Goal: Book appointment/travel/reservation

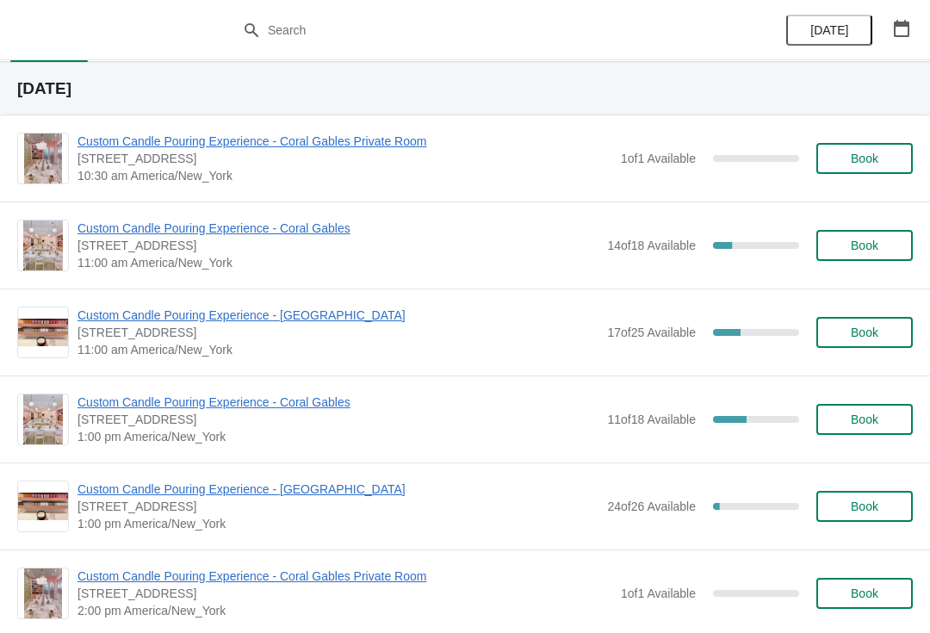
scroll to position [36, 0]
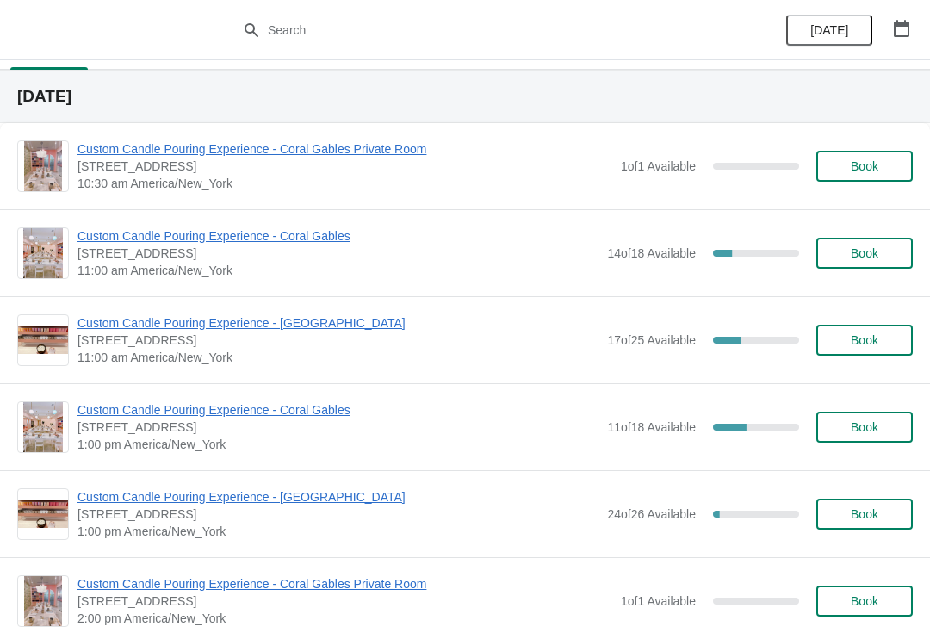
click at [53, 621] on img at bounding box center [43, 601] width 38 height 50
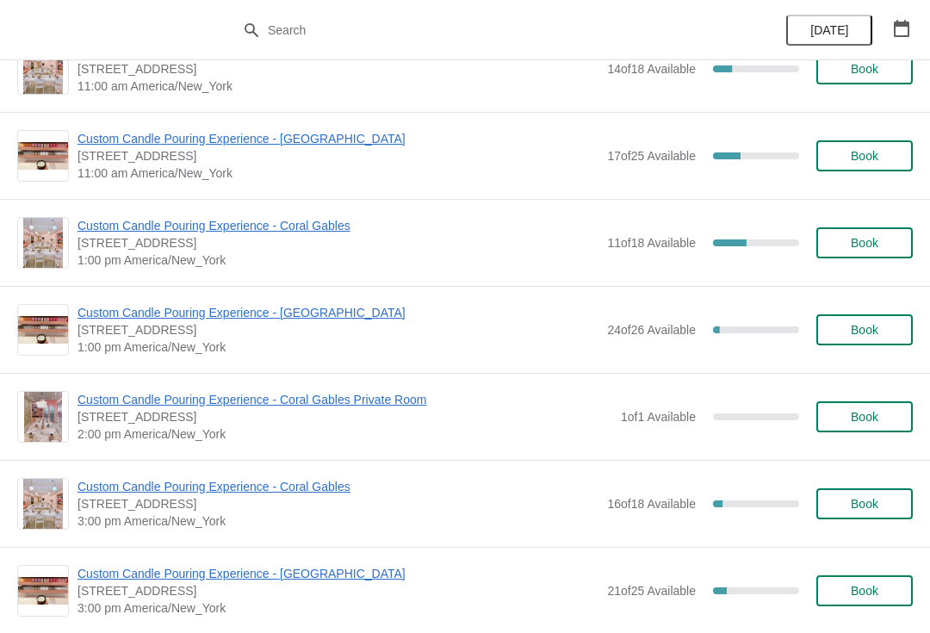
scroll to position [235, 0]
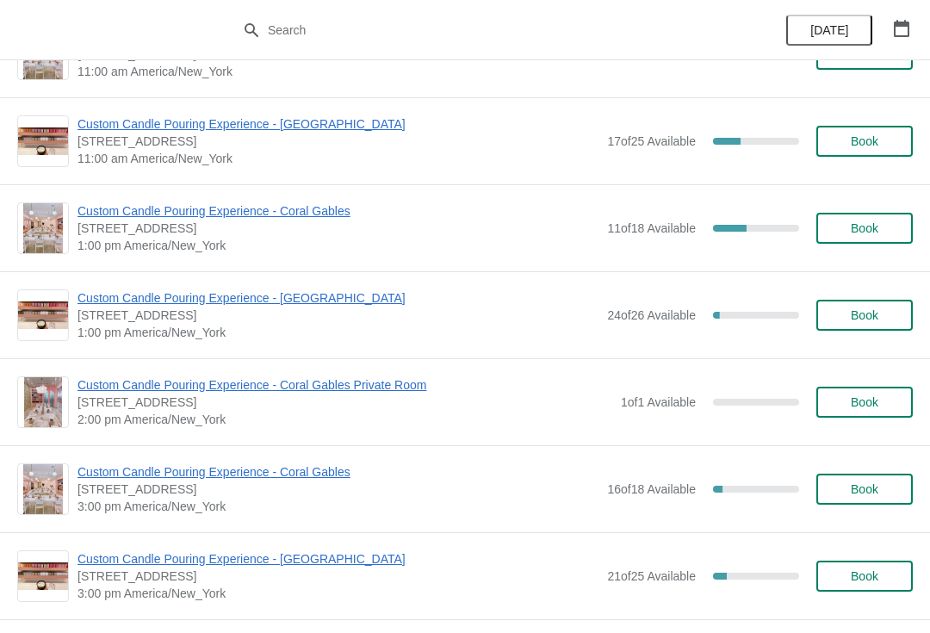
click at [885, 213] on button "Book" at bounding box center [864, 228] width 96 height 31
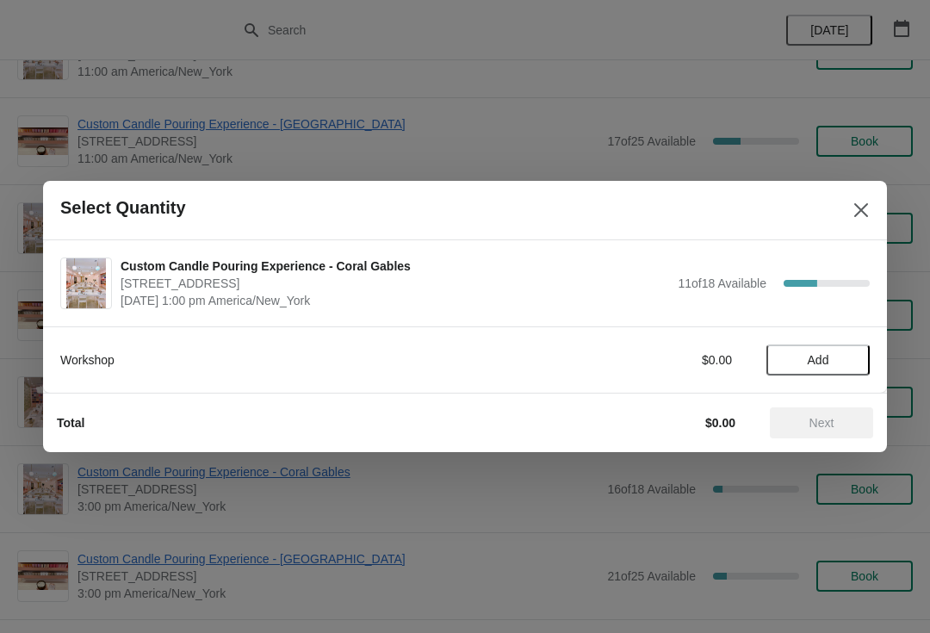
click at [807, 360] on span "Add" at bounding box center [818, 360] width 22 height 14
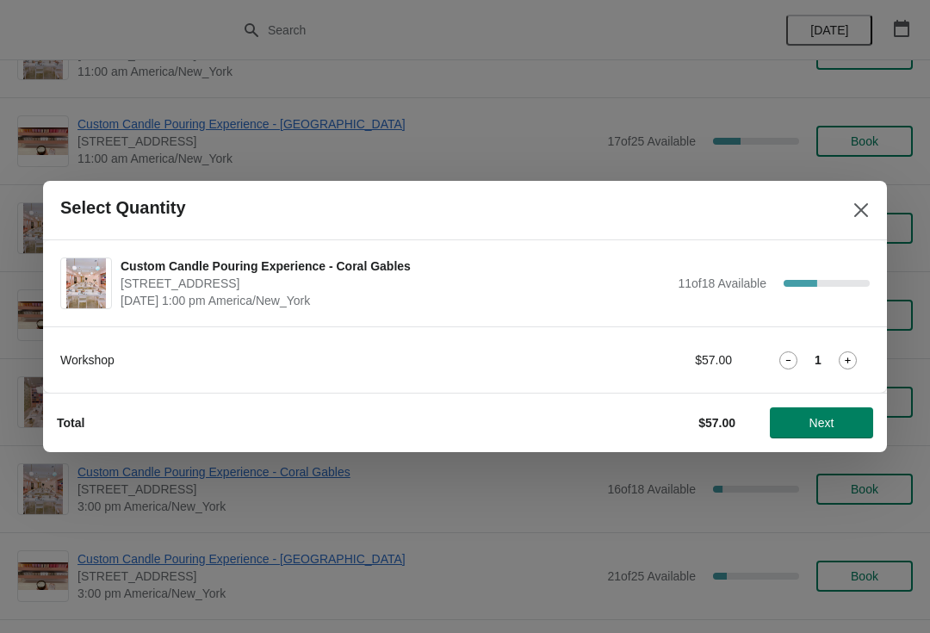
click at [829, 369] on div "Workshop $57.00 1" at bounding box center [464, 359] width 809 height 31
click at [838, 365] on icon at bounding box center [847, 360] width 18 height 18
click at [807, 418] on span "Next" at bounding box center [821, 423] width 76 height 14
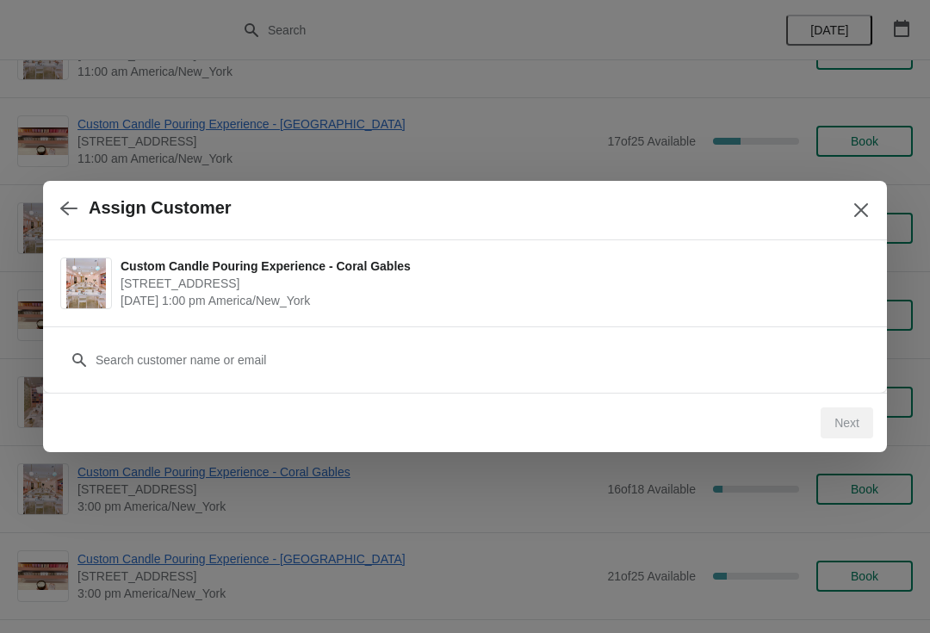
click at [469, 386] on div "Customer" at bounding box center [465, 359] width 844 height 66
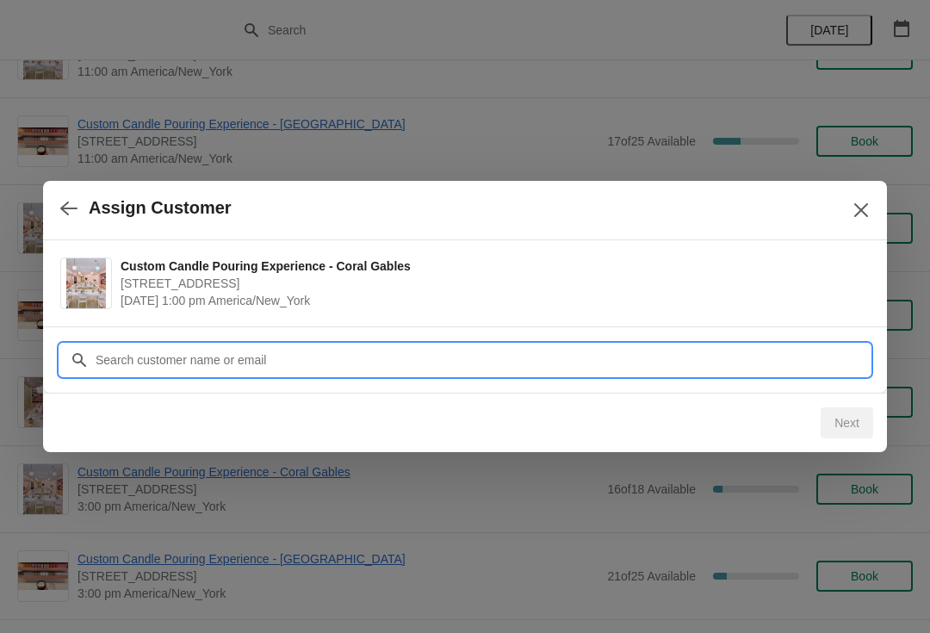
click at [499, 362] on input "Customer" at bounding box center [482, 359] width 775 height 31
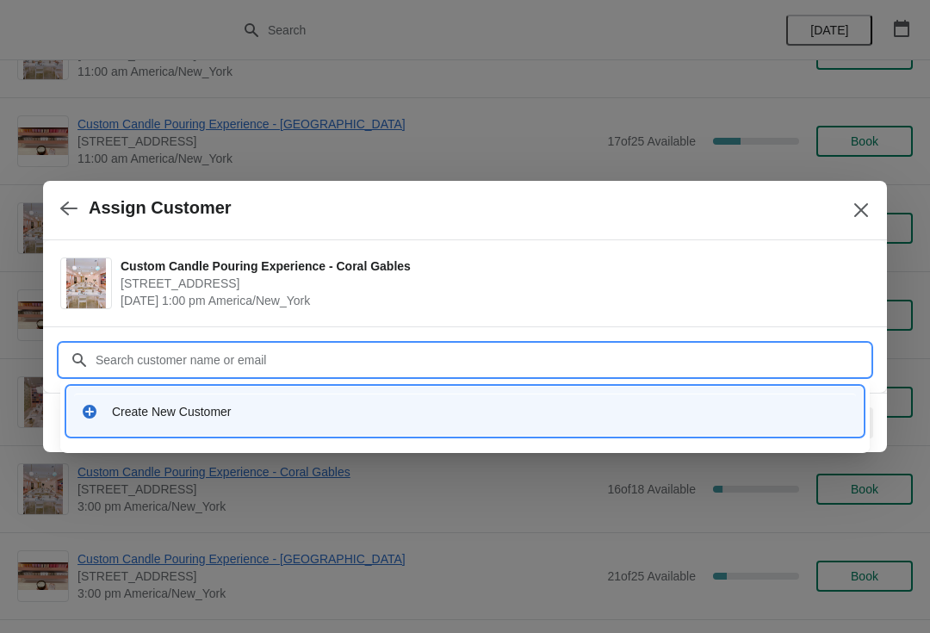
click at [294, 407] on div "Create New Customer" at bounding box center [480, 411] width 737 height 17
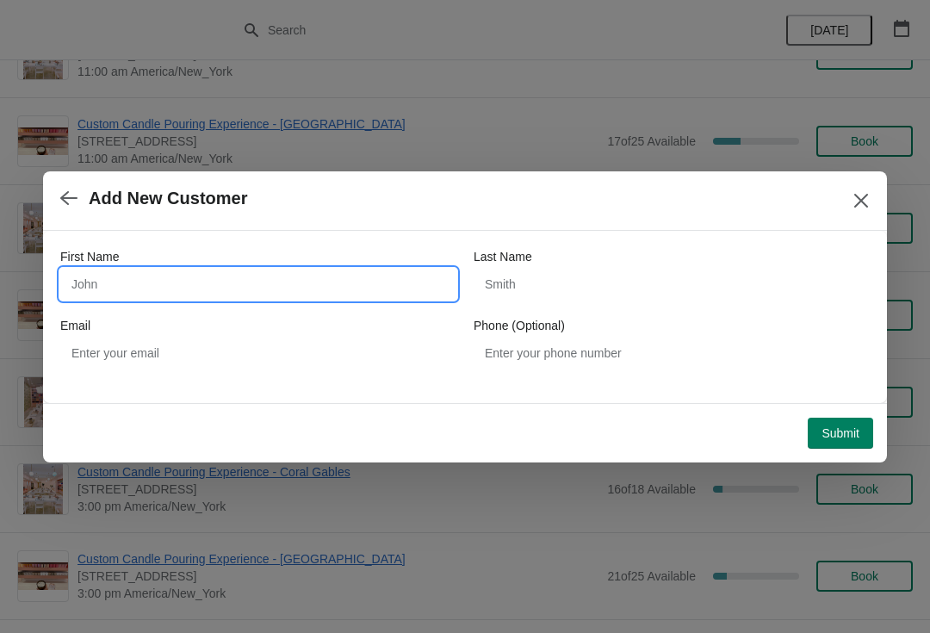
click at [300, 272] on input "First Name" at bounding box center [258, 284] width 396 height 31
type input "[PERSON_NAME] [PERSON_NAME]"
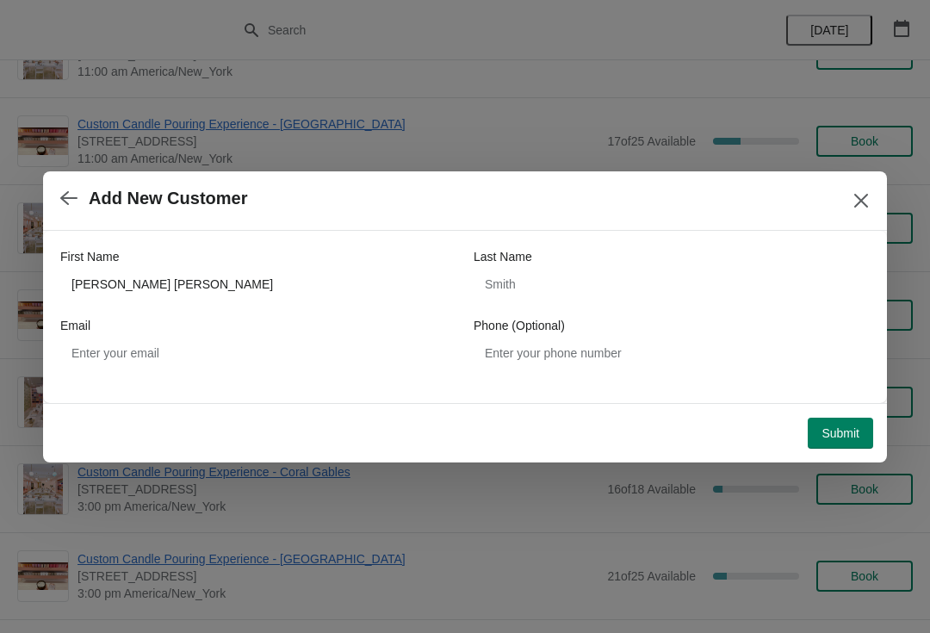
click at [848, 436] on span "Submit" at bounding box center [840, 433] width 38 height 14
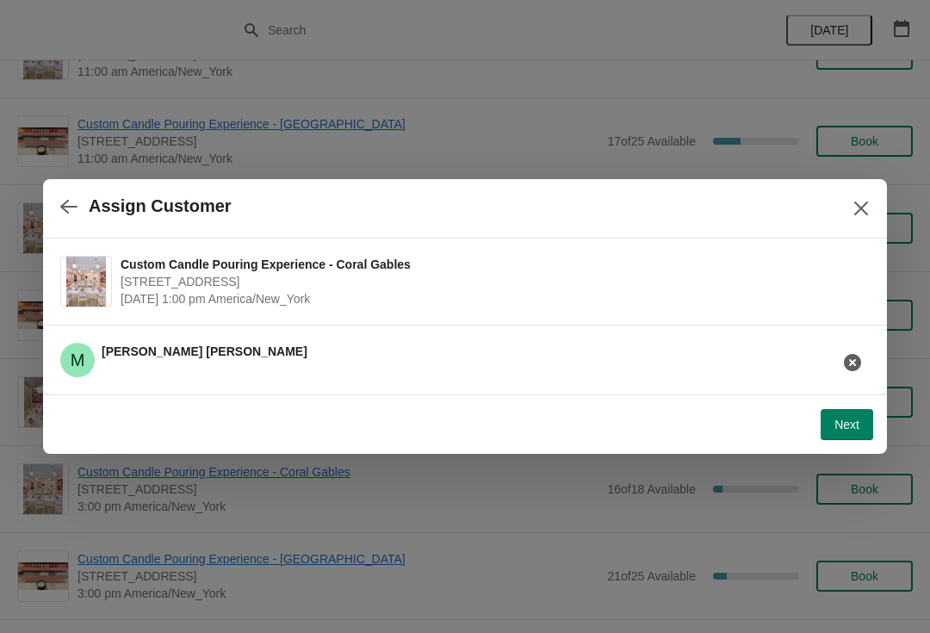
click at [856, 423] on span "Next" at bounding box center [846, 424] width 25 height 14
select select "Friend"
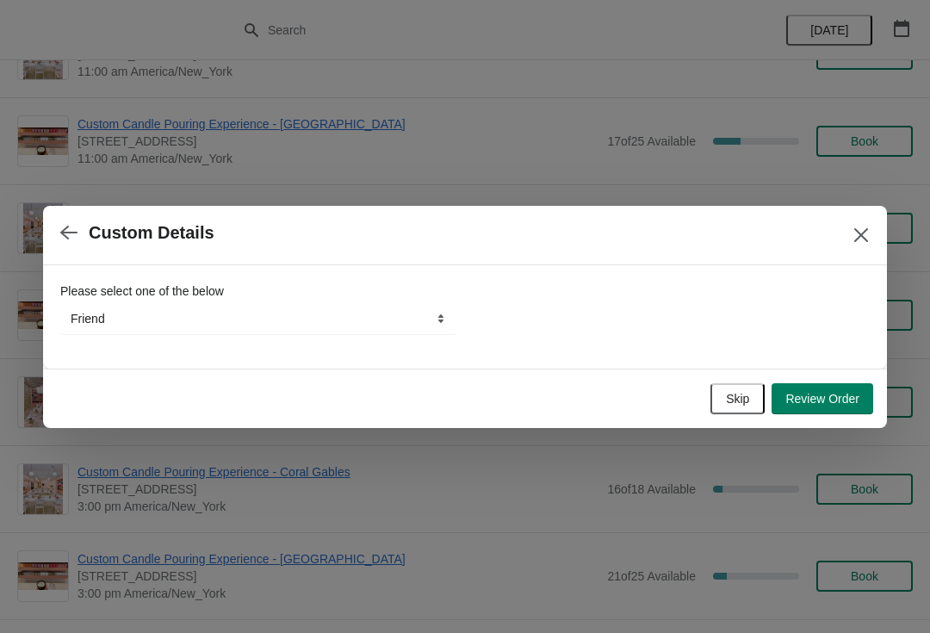
click at [830, 396] on span "Review Order" at bounding box center [822, 399] width 74 height 14
